Goal: Find specific page/section

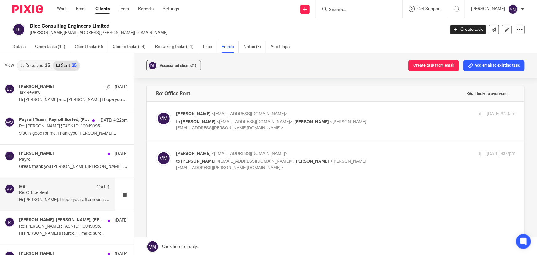
click at [341, 10] on input "Search" at bounding box center [355, 10] width 55 height 6
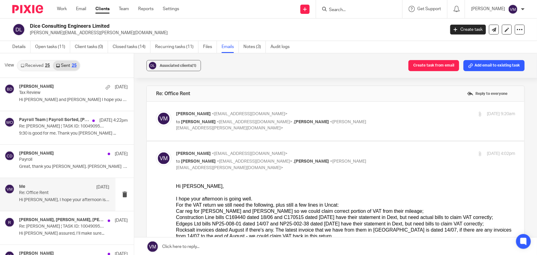
scroll to position [28, 0]
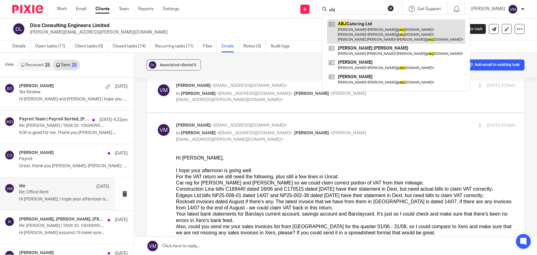
type input "abj"
click at [366, 28] on link at bounding box center [396, 31] width 138 height 24
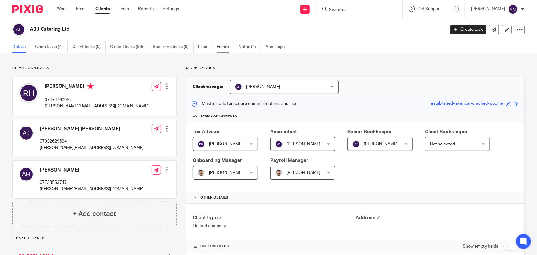
click at [226, 46] on link "Emails" at bounding box center [224, 47] width 17 height 12
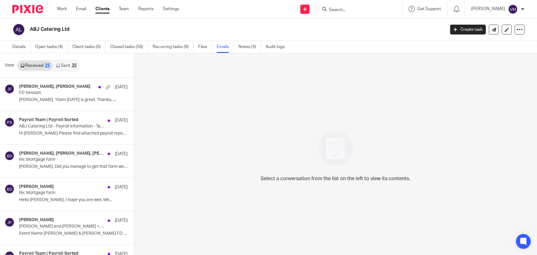
click at [66, 66] on link "Sent 25" at bounding box center [66, 66] width 26 height 10
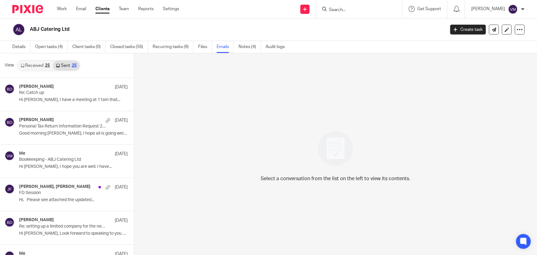
scroll to position [1, 0]
click at [126, 9] on link "Team" at bounding box center [124, 9] width 10 height 6
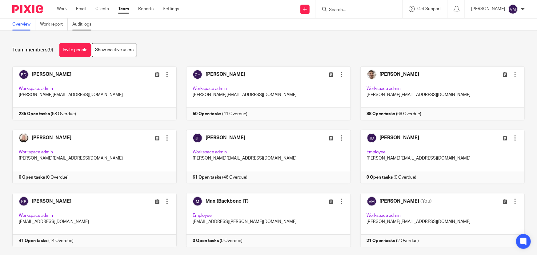
click at [85, 23] on link "Audit logs" at bounding box center [84, 24] width 24 height 12
